Goal: Task Accomplishment & Management: Manage account settings

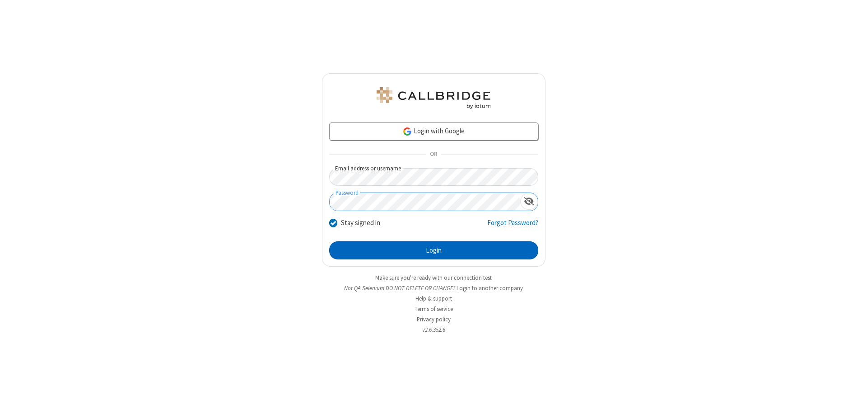
click at [434, 250] on button "Login" at bounding box center [433, 250] width 209 height 18
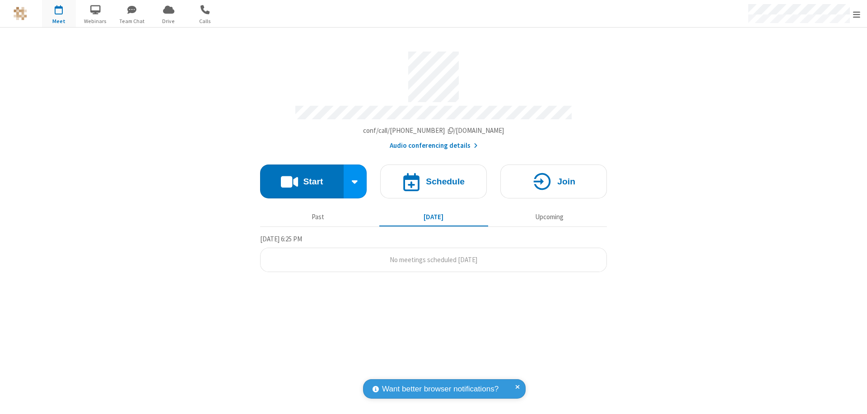
click at [857, 14] on span "Open menu" at bounding box center [856, 14] width 7 height 9
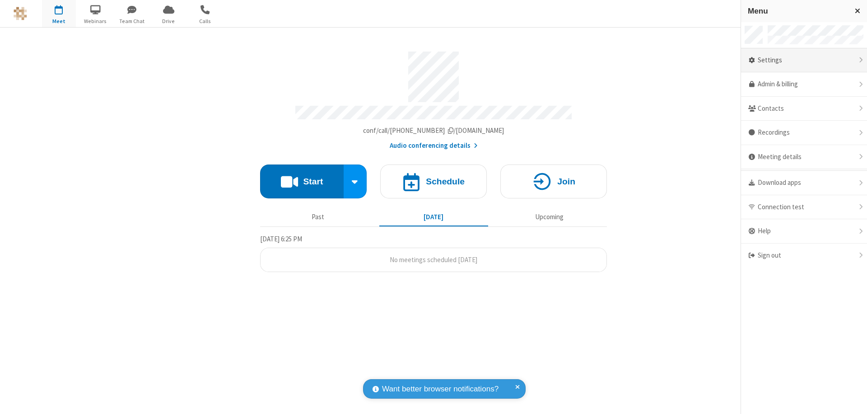
click at [804, 60] on div "Settings" at bounding box center [804, 60] width 126 height 24
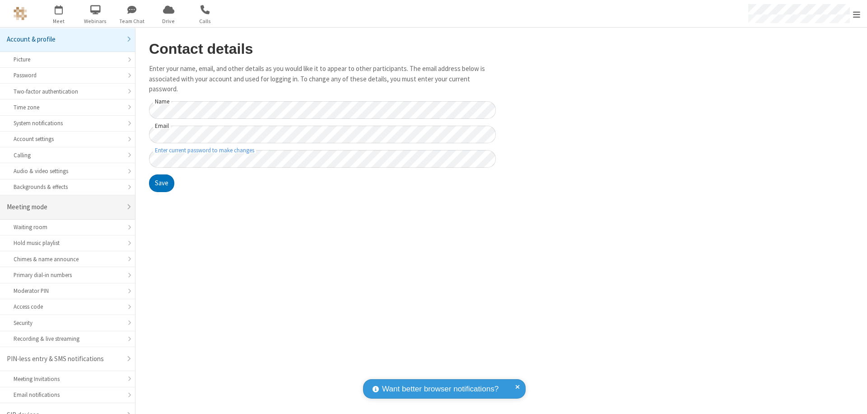
click at [64, 202] on div "Meeting mode" at bounding box center [64, 207] width 115 height 10
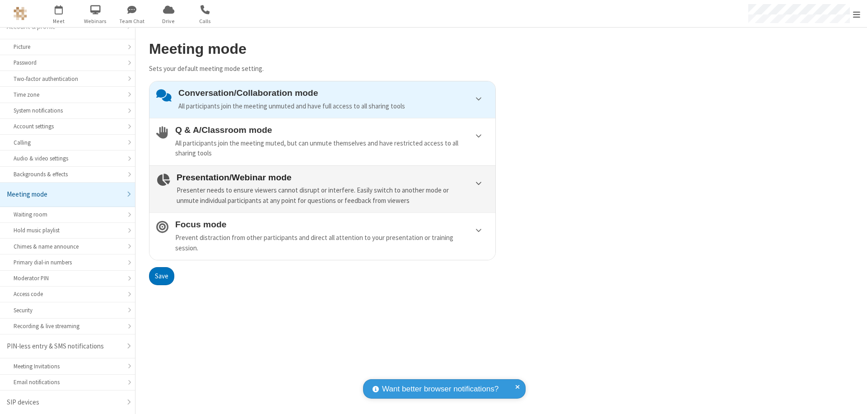
click at [322, 189] on div "Presenter needs to ensure viewers cannot disrupt or interfere. Easily switch to…" at bounding box center [333, 195] width 312 height 20
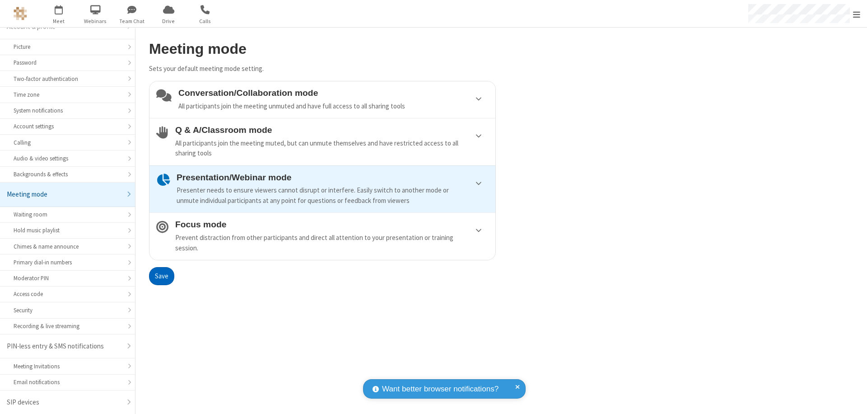
click at [161, 275] on button "Save" at bounding box center [161, 276] width 25 height 18
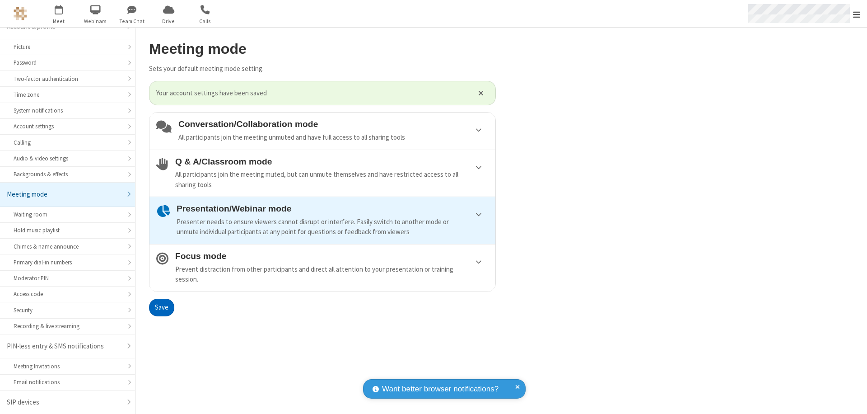
click at [857, 14] on span "Open menu" at bounding box center [856, 14] width 7 height 9
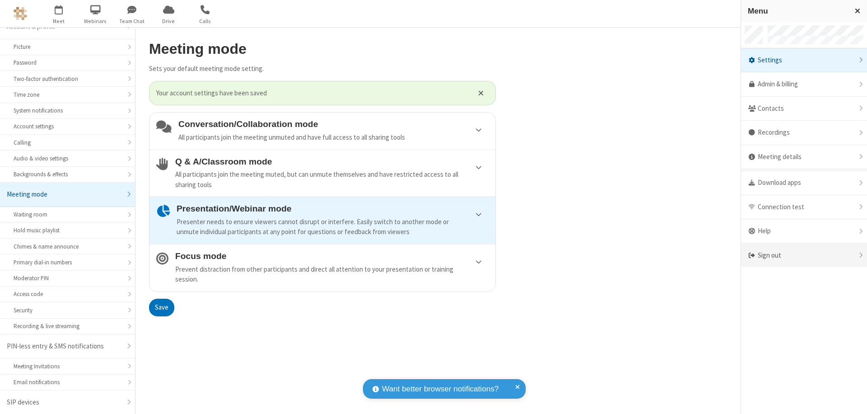
click at [804, 255] on div "Sign out" at bounding box center [804, 255] width 126 height 24
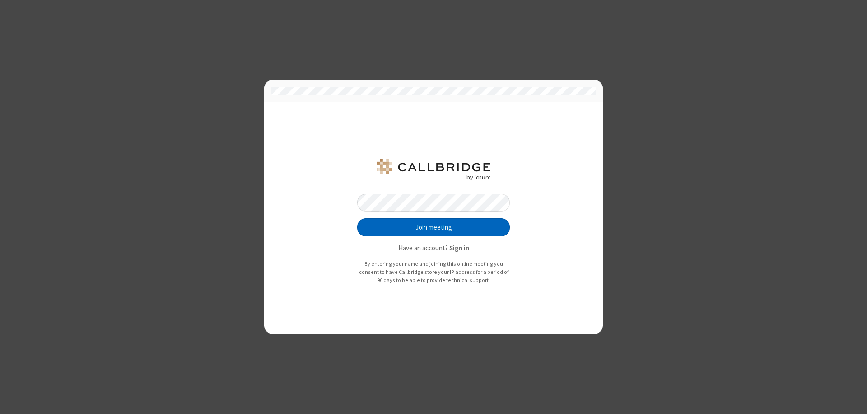
click at [434, 227] on button "Join meeting" at bounding box center [433, 227] width 153 height 18
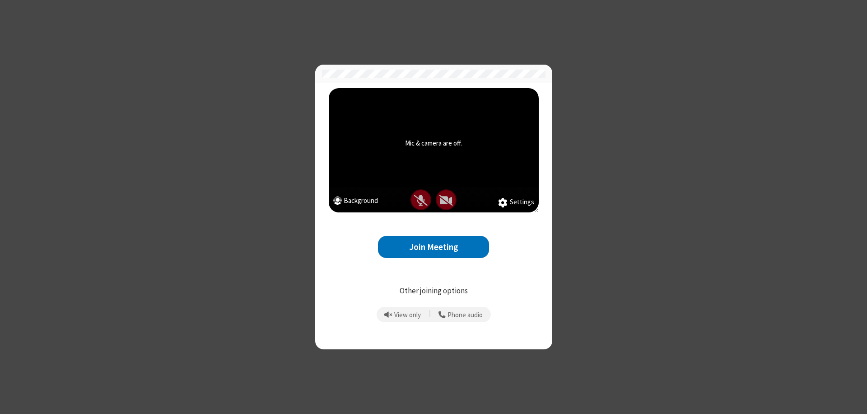
click at [434, 247] on button "Join Meeting" at bounding box center [433, 247] width 111 height 22
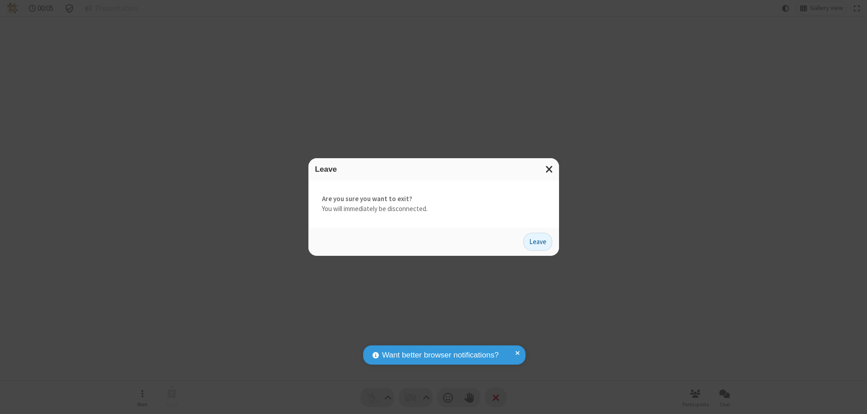
click at [538, 241] on button "Leave" at bounding box center [537, 242] width 29 height 18
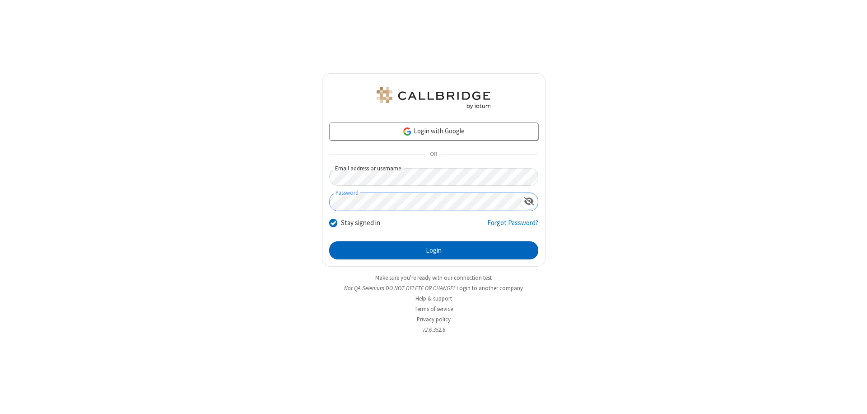
click at [434, 250] on button "Login" at bounding box center [433, 250] width 209 height 18
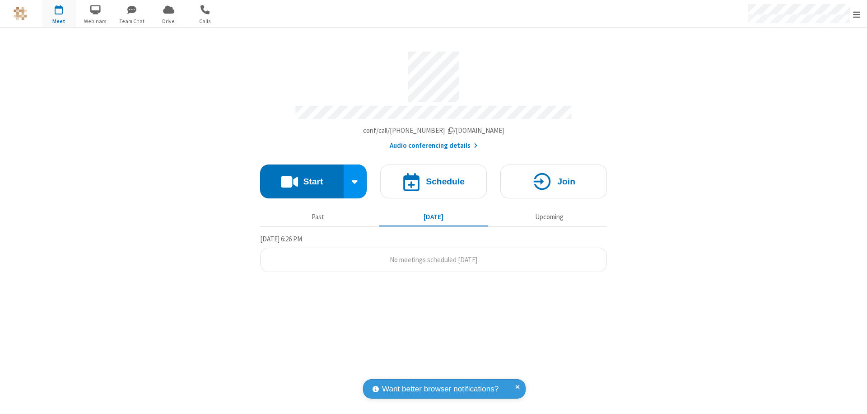
click at [857, 14] on span "Open menu" at bounding box center [856, 14] width 7 height 9
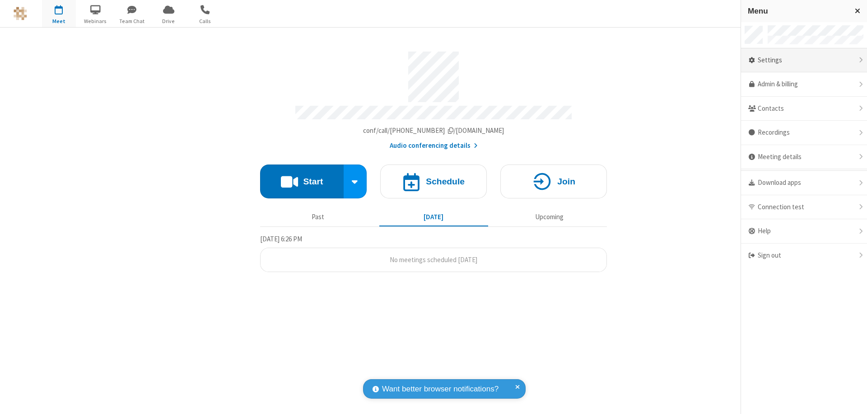
click at [804, 60] on div "Settings" at bounding box center [804, 60] width 126 height 24
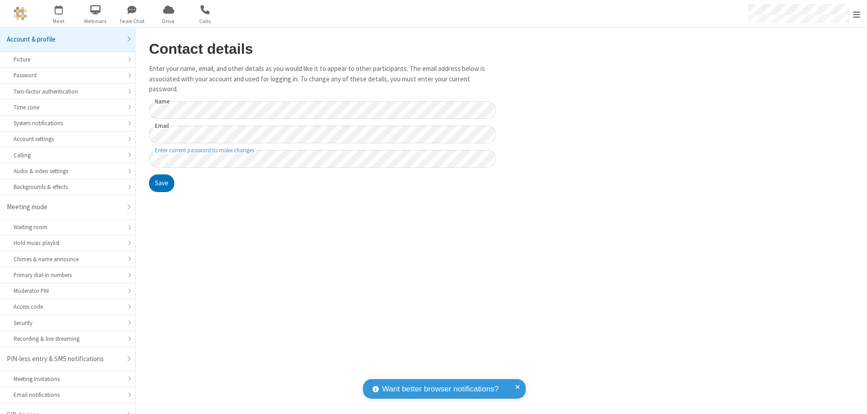
scroll to position [13, 0]
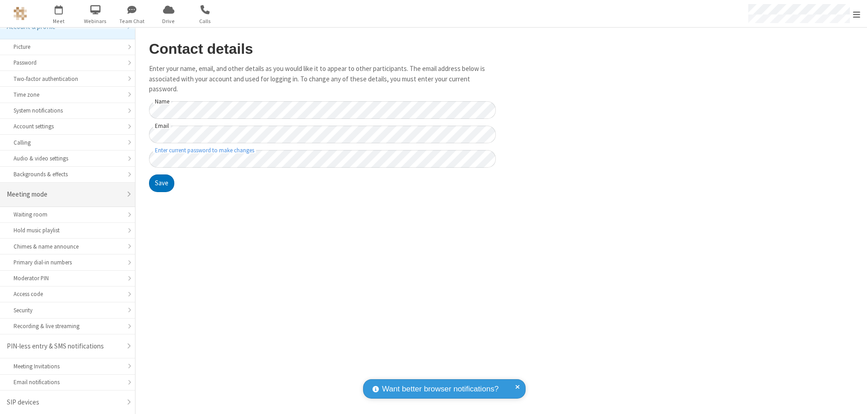
click at [64, 194] on div "Meeting mode" at bounding box center [64, 194] width 115 height 10
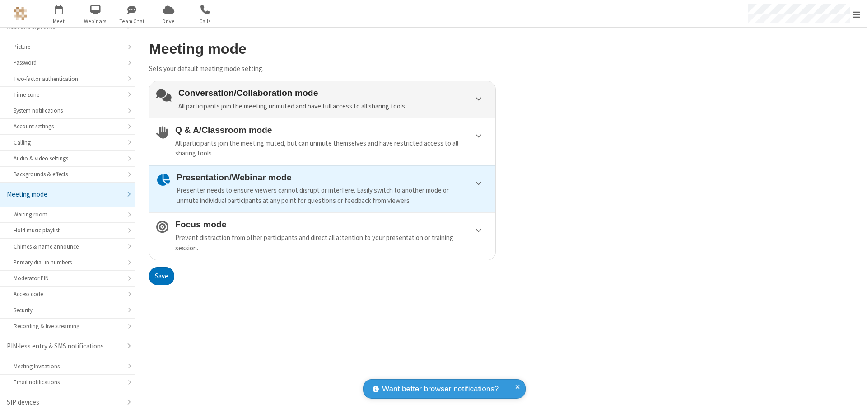
click at [322, 99] on div "Conversation/Collaboration mode All participants join the meeting unmuted and h…" at bounding box center [333, 99] width 310 height 23
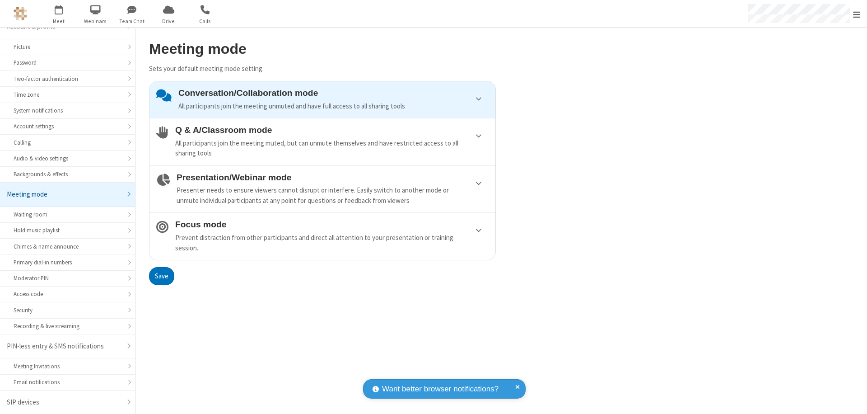
click at [161, 275] on button "Save" at bounding box center [161, 276] width 25 height 18
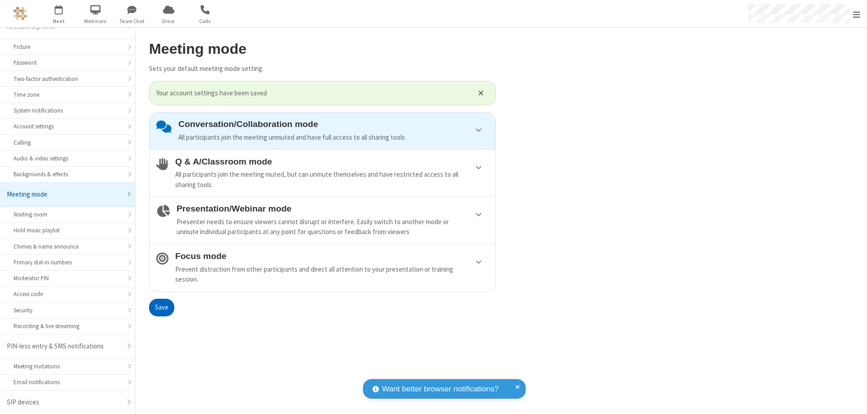
click at [857, 14] on span "Open menu" at bounding box center [856, 14] width 7 height 9
